Goal: Navigation & Orientation: Find specific page/section

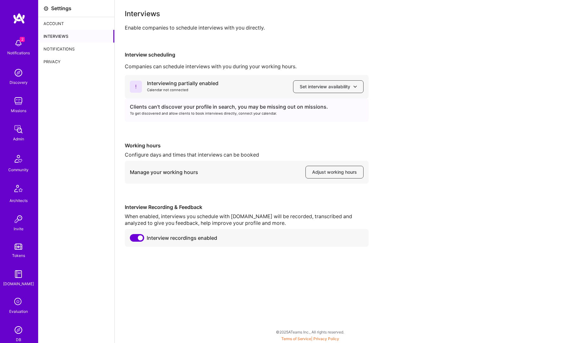
click at [17, 101] on img at bounding box center [18, 101] width 13 height 13
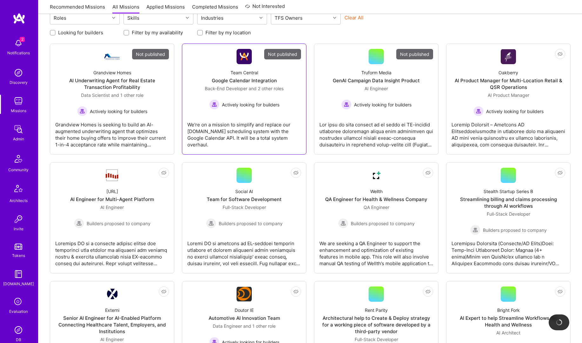
scroll to position [62, 0]
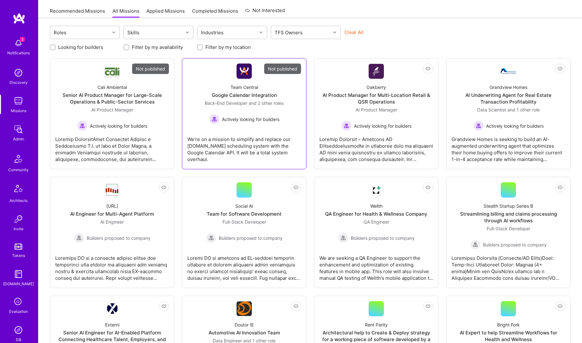
click at [248, 95] on div "Google Calendar Integration" at bounding box center [244, 95] width 65 height 7
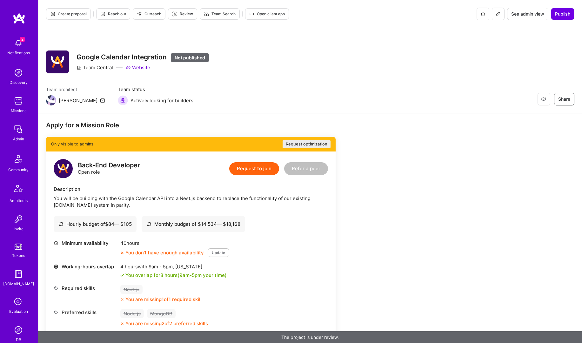
click at [260, 9] on button "Open client app" at bounding box center [267, 13] width 44 height 11
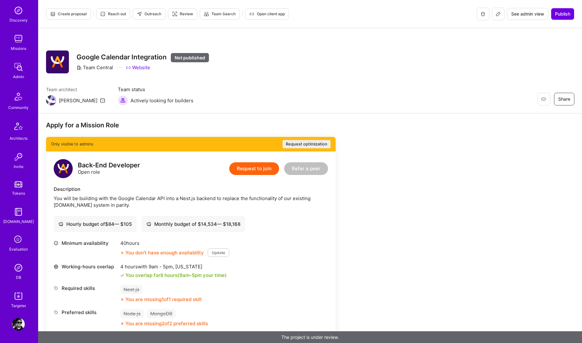
click at [19, 43] on img at bounding box center [18, 38] width 13 height 13
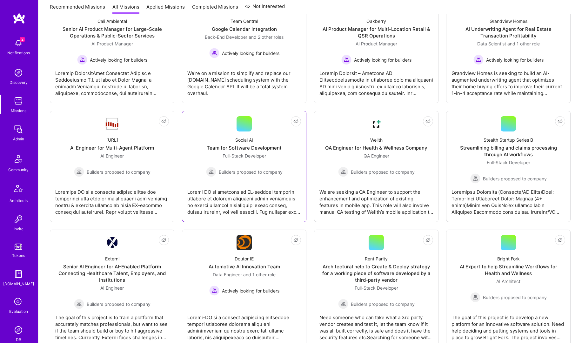
scroll to position [122, 0]
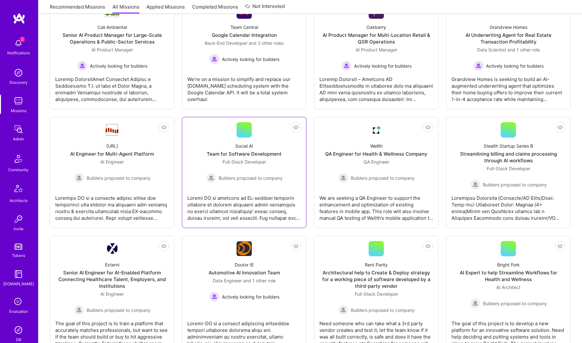
click at [253, 167] on div "Full-Stack Developer Builders proposed to company" at bounding box center [244, 170] width 76 height 24
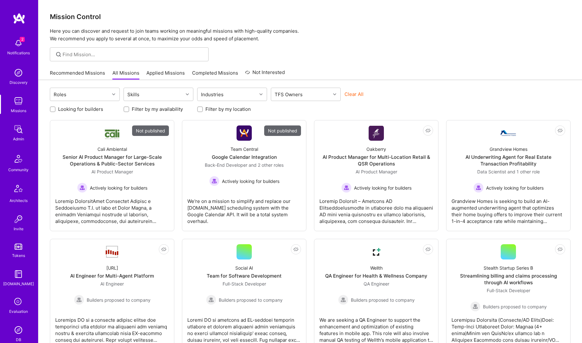
click at [211, 74] on link "Completed Missions" at bounding box center [215, 74] width 46 height 10
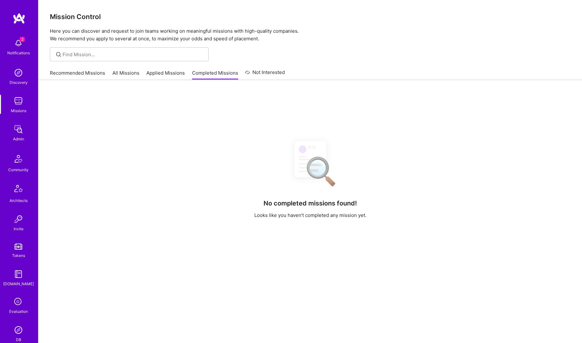
click at [140, 72] on div "Recommended Missions All Missions Applied Missions Completed Missions Not Inter…" at bounding box center [167, 73] width 235 height 14
click at [123, 72] on link "All Missions" at bounding box center [125, 74] width 27 height 10
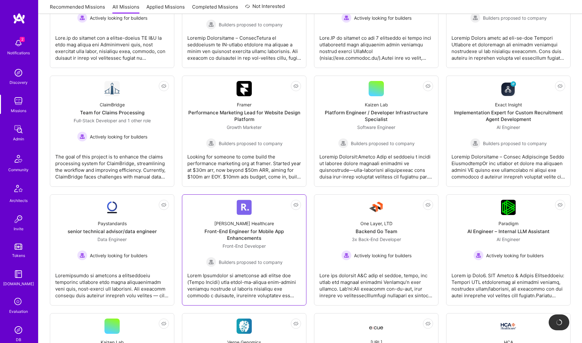
scroll to position [525, 0]
